Goal: Navigation & Orientation: Find specific page/section

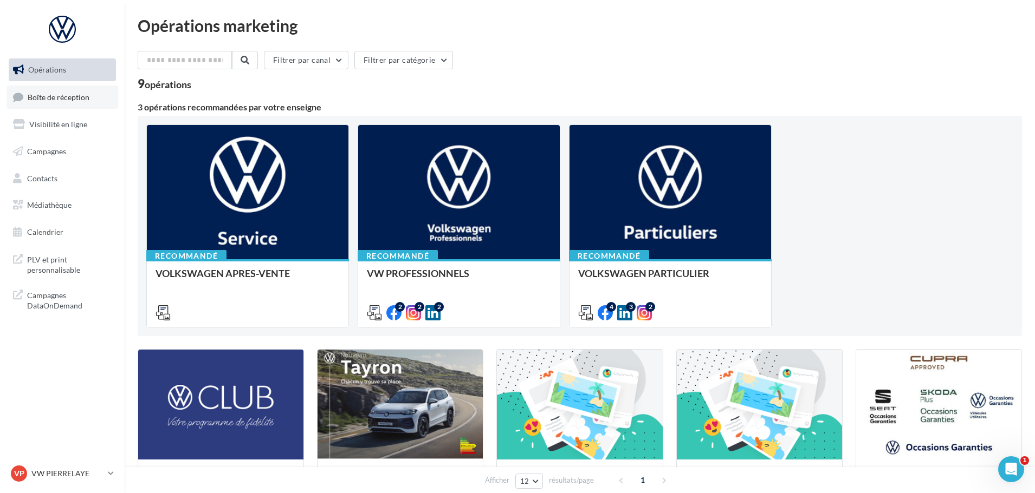
click at [46, 96] on span "Boîte de réception" at bounding box center [59, 96] width 62 height 9
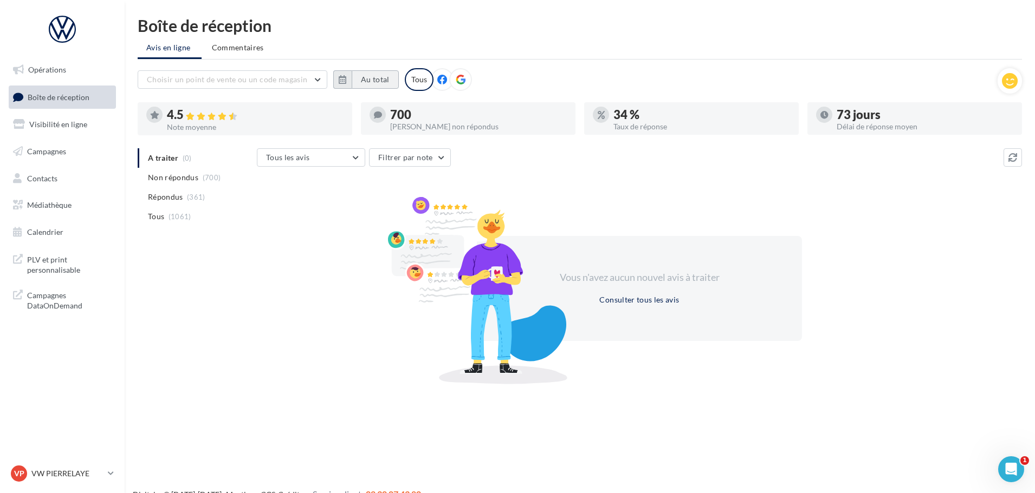
click at [368, 78] on button "Au total" at bounding box center [375, 79] width 47 height 18
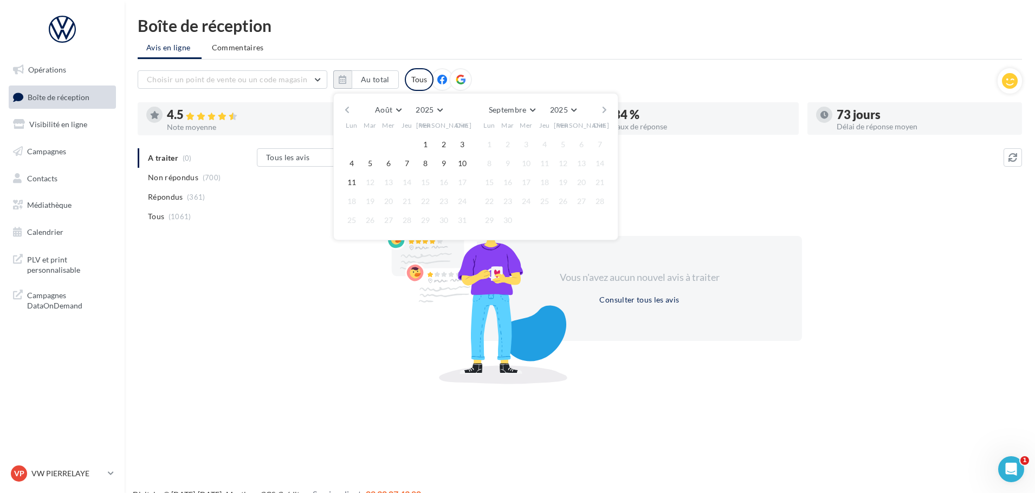
click at [347, 108] on button "button" at bounding box center [346, 109] width 9 height 15
drag, startPoint x: 366, startPoint y: 144, endPoint x: 452, endPoint y: 152, distance: 86.5
click at [368, 144] on button "1" at bounding box center [370, 145] width 16 height 16
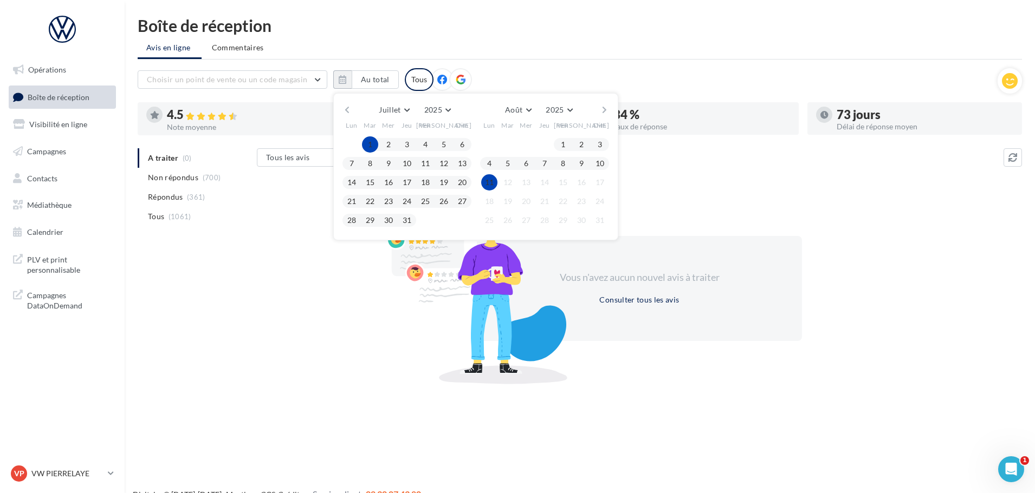
click at [490, 180] on button "11" at bounding box center [489, 182] width 16 height 16
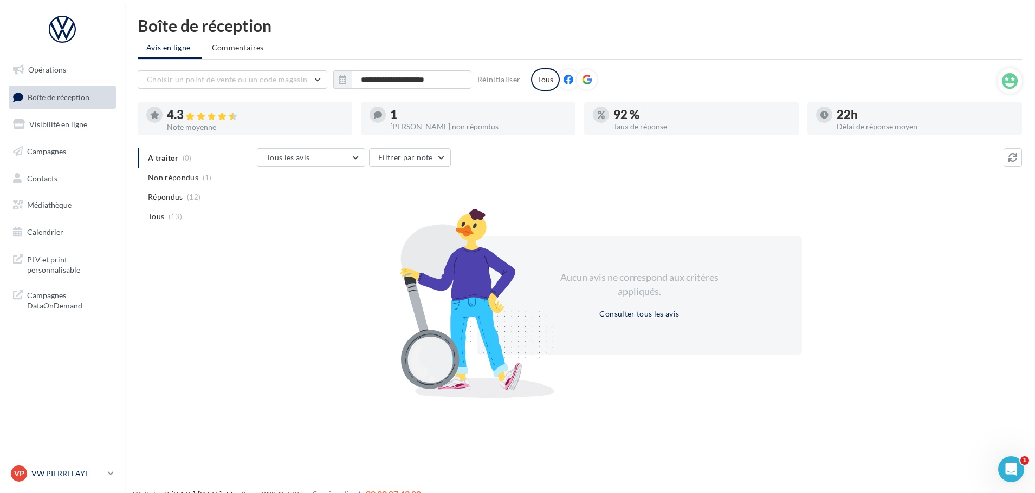
click at [65, 479] on div "VP VW PIERRELAYE vw-pie-gvf" at bounding box center [57, 474] width 93 height 16
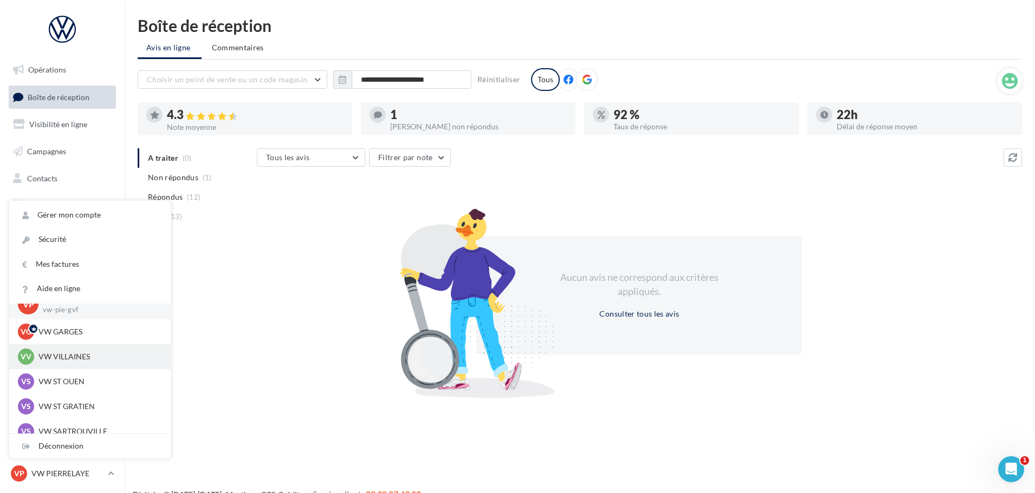
scroll to position [54, 0]
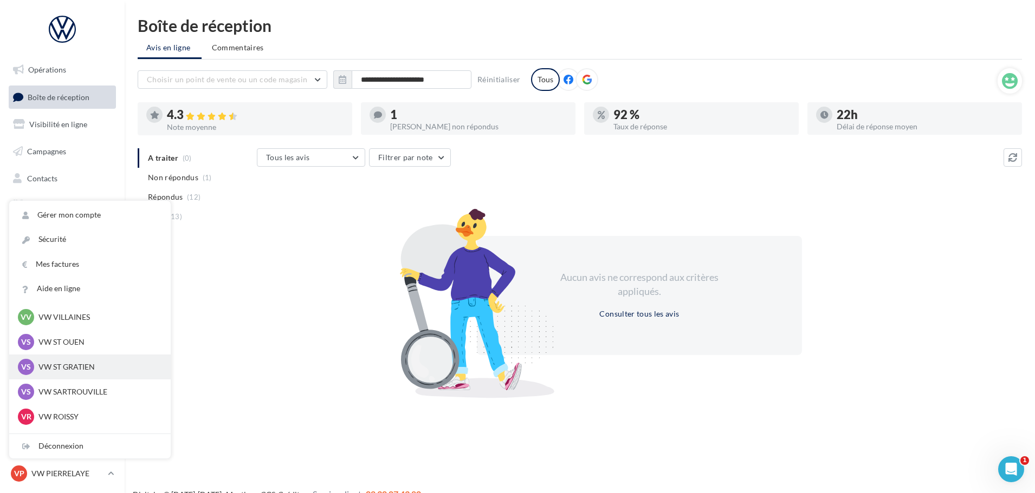
click at [80, 369] on p "VW ST GRATIEN" at bounding box center [97, 367] width 119 height 11
